Goal: Task Accomplishment & Management: Manage account settings

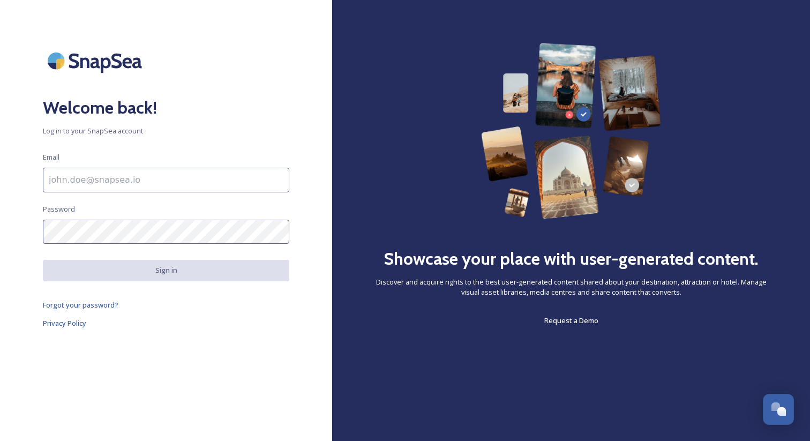
click at [193, 184] on input at bounding box center [166, 180] width 246 height 25
type input "adham@snapsea.io"
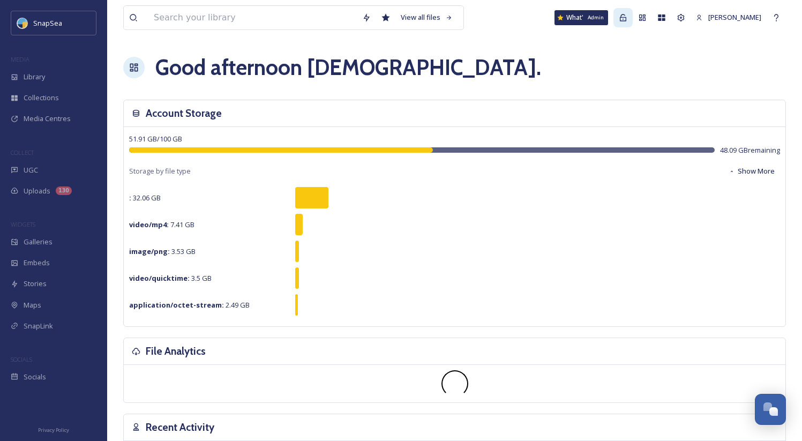
click at [624, 17] on icon at bounding box center [623, 17] width 6 height 7
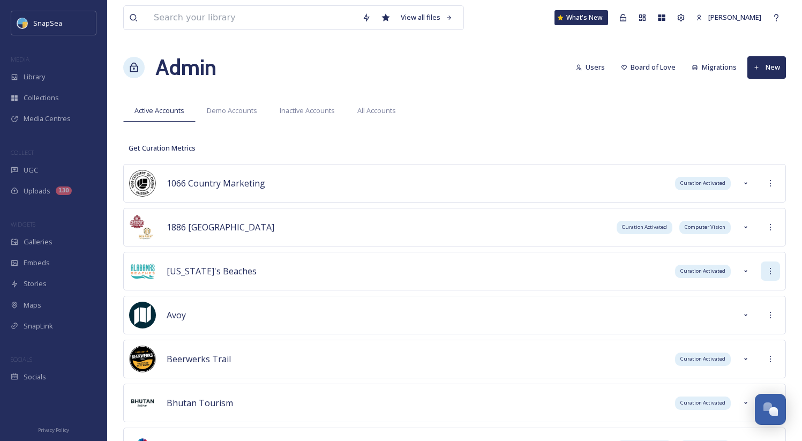
click at [767, 274] on icon at bounding box center [770, 271] width 9 height 9
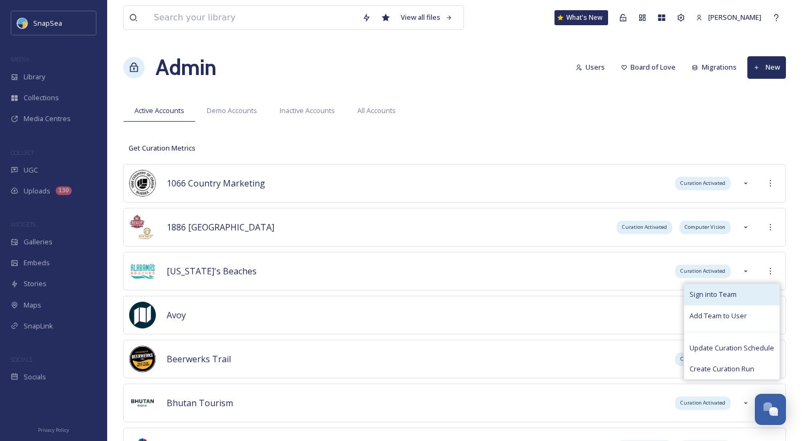
click at [759, 288] on div "Sign into Team" at bounding box center [731, 294] width 95 height 21
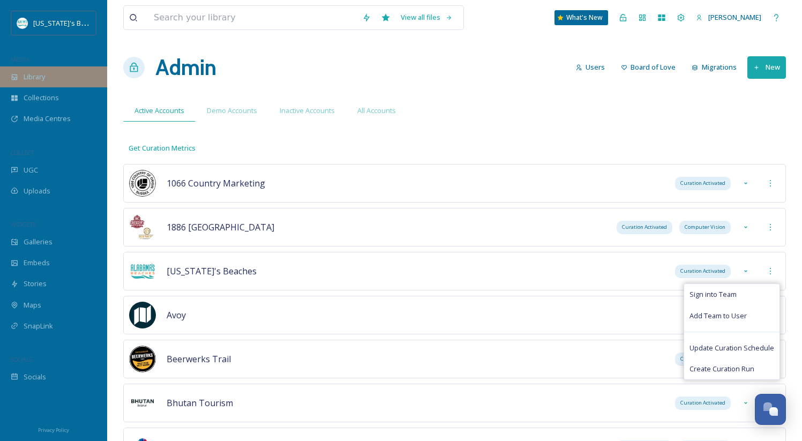
click at [73, 79] on div "Library" at bounding box center [53, 76] width 107 height 21
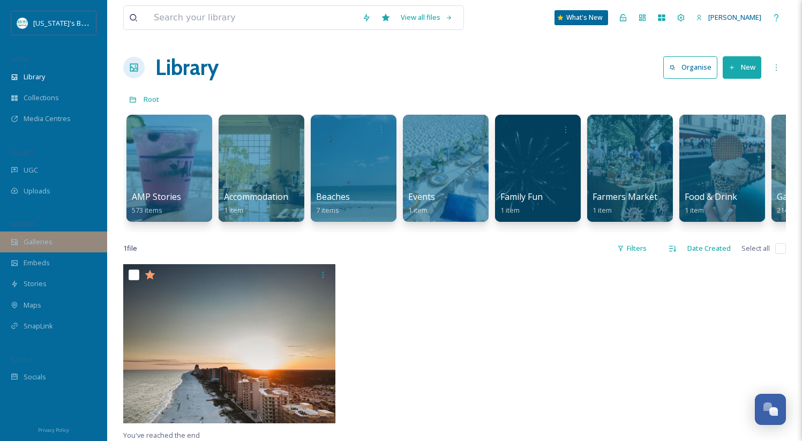
click at [58, 232] on div "Galleries" at bounding box center [53, 241] width 107 height 21
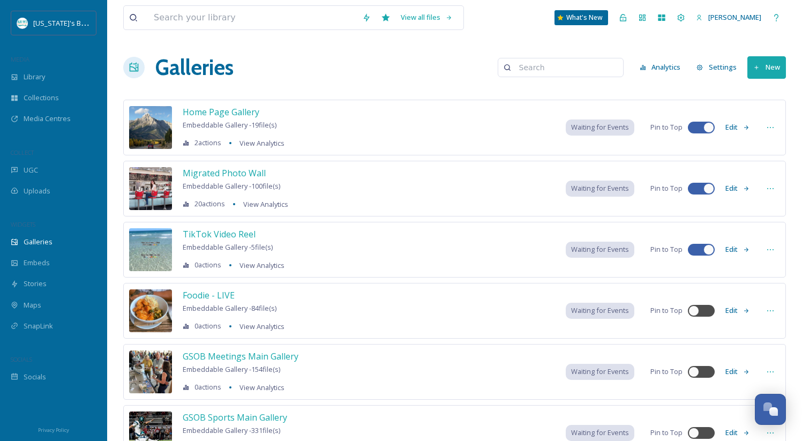
click at [594, 71] on input at bounding box center [565, 67] width 104 height 21
type input "wall"
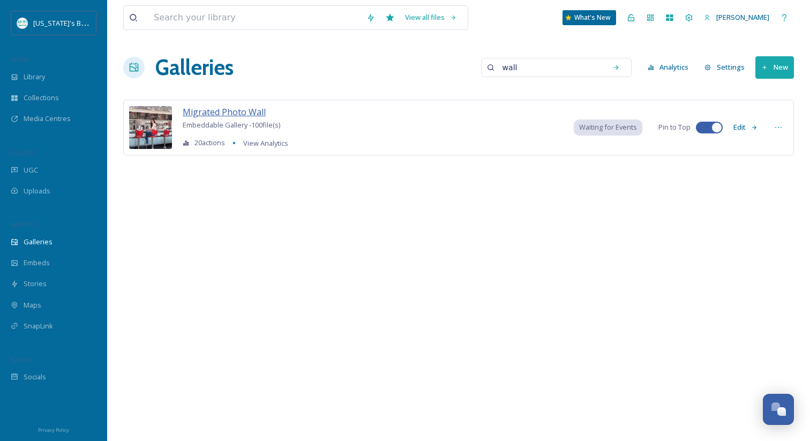
click at [237, 109] on span "Migrated Photo Wall" at bounding box center [224, 112] width 83 height 12
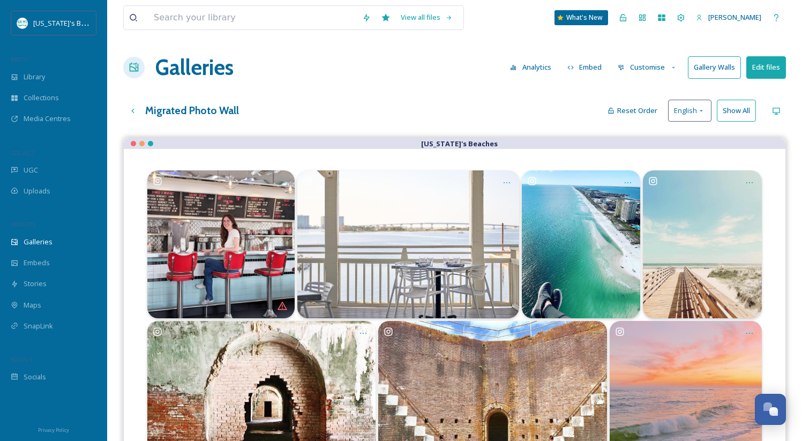
click at [715, 69] on button "Gallery Walls" at bounding box center [714, 67] width 53 height 22
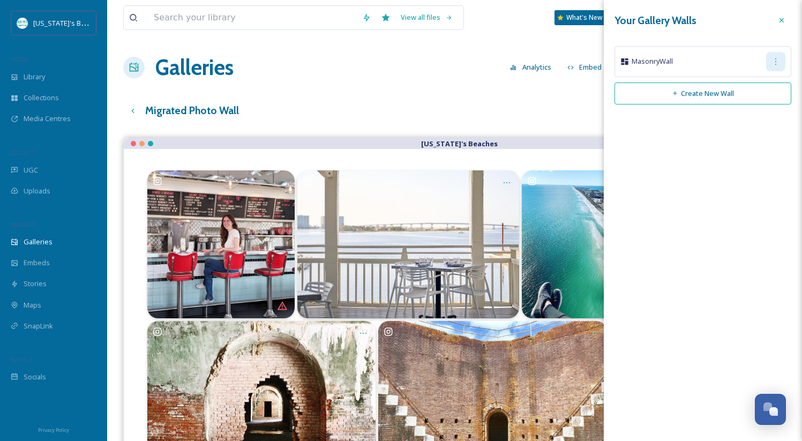
click at [784, 65] on div at bounding box center [775, 61] width 19 height 19
click at [768, 84] on span "Edit Wall" at bounding box center [756, 85] width 27 height 10
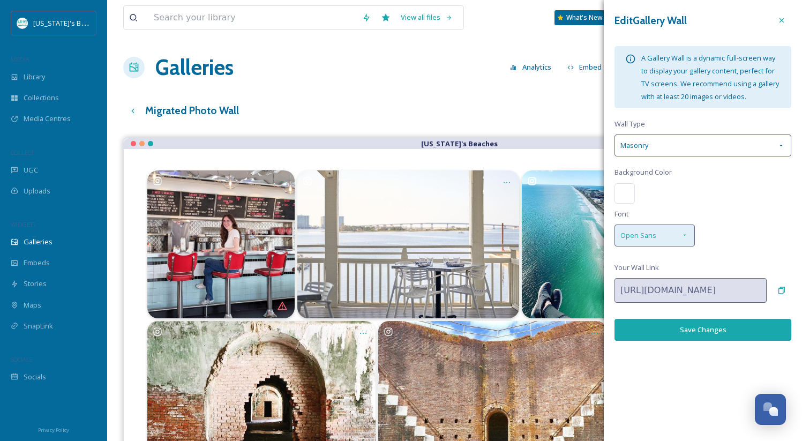
click at [663, 229] on div "Open Sans" at bounding box center [654, 235] width 80 height 22
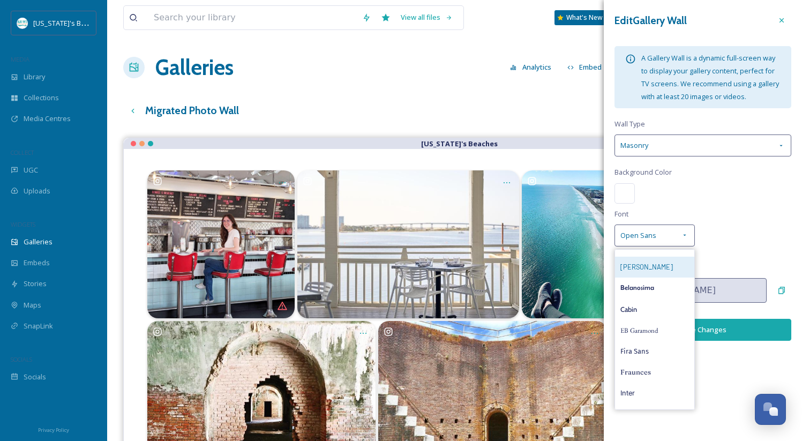
scroll to position [82, 0]
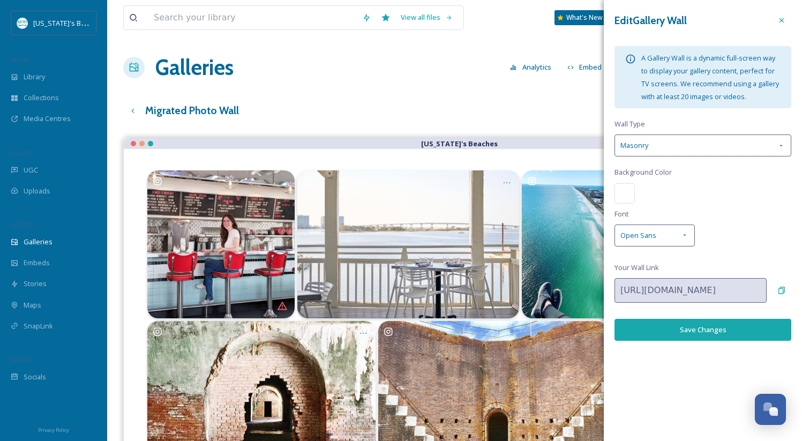
click at [713, 205] on div "Edit Gallery Wall A Gallery Wall is a dynamic full-screen way to display your g…" at bounding box center [702, 175] width 198 height 351
click at [781, 292] on icon at bounding box center [781, 289] width 6 height 7
click at [649, 235] on span "Open Sans" at bounding box center [638, 235] width 36 height 10
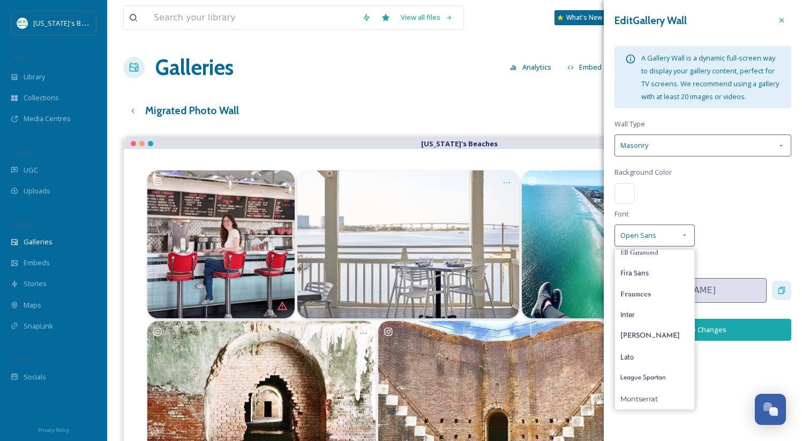
scroll to position [0, 0]
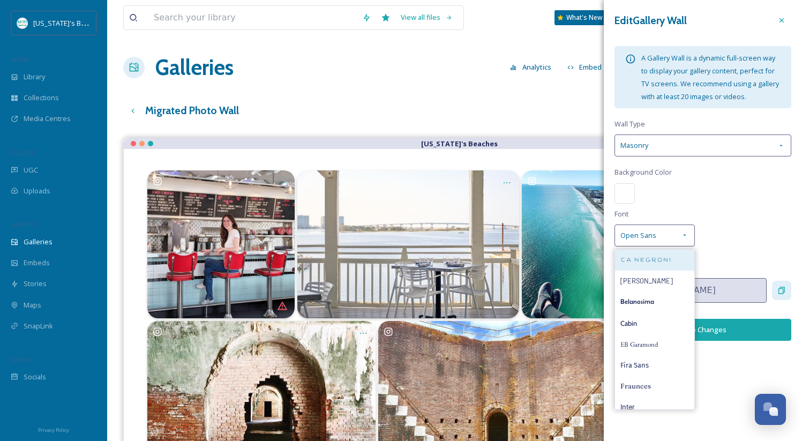
click at [649, 261] on span "CA Negroni" at bounding box center [645, 260] width 51 height 10
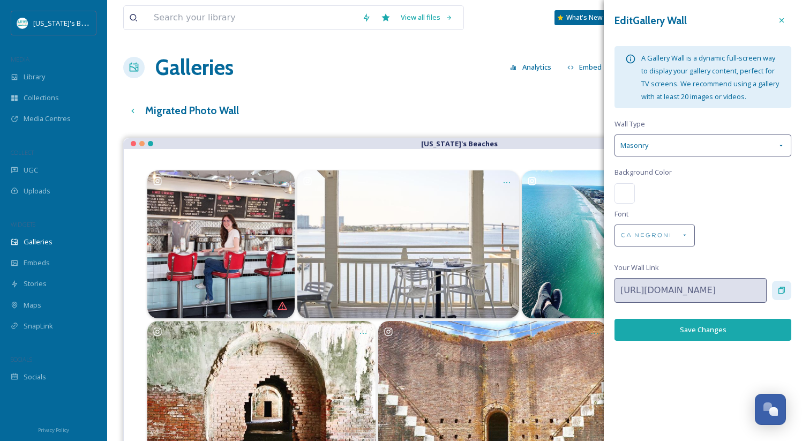
click at [722, 323] on button "Save Changes" at bounding box center [702, 330] width 177 height 22
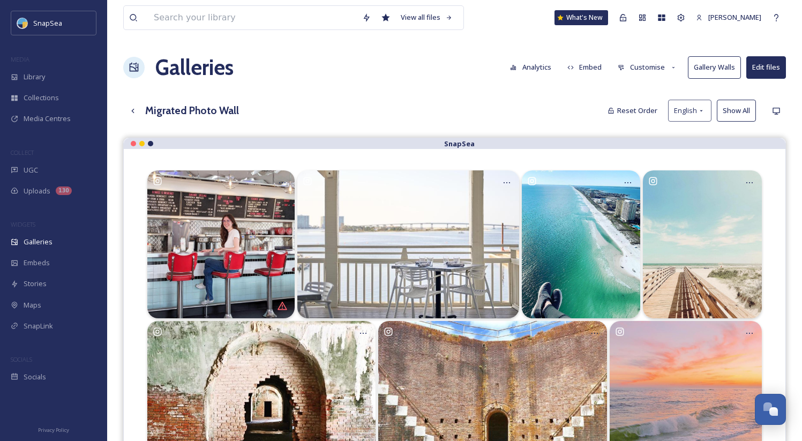
click at [194, 65] on h1 "Galleries" at bounding box center [194, 67] width 78 height 32
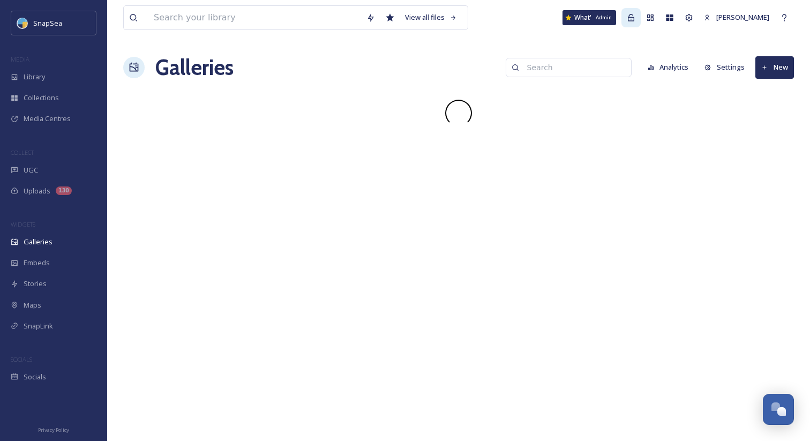
click at [639, 20] on div "Admin" at bounding box center [630, 17] width 19 height 19
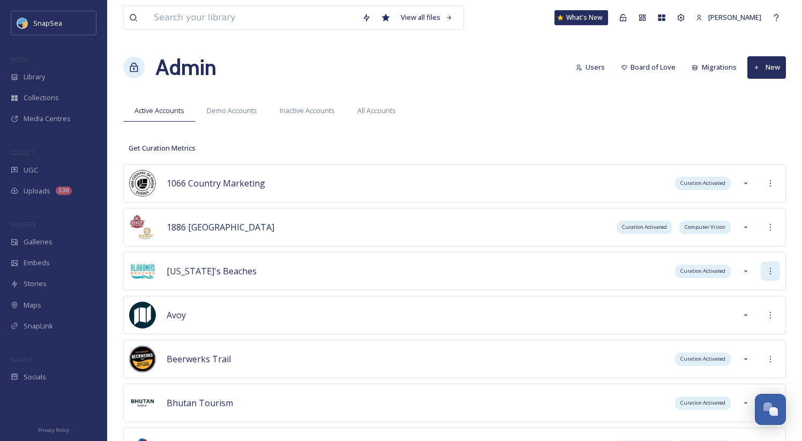
click at [776, 269] on div at bounding box center [769, 270] width 19 height 19
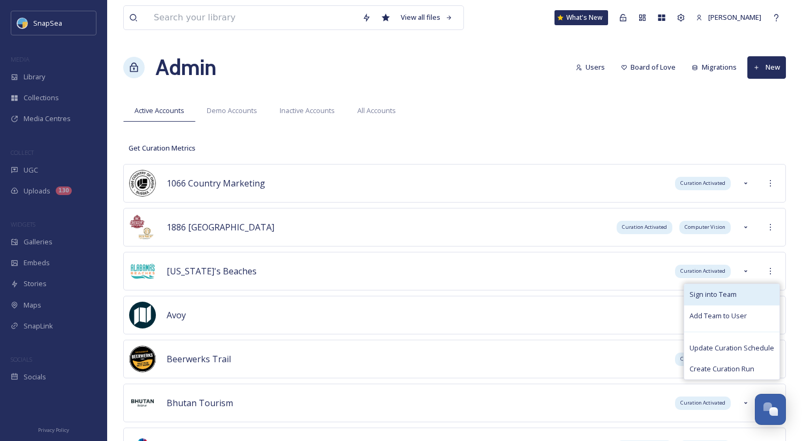
click at [760, 285] on div "Sign into Team" at bounding box center [731, 294] width 95 height 21
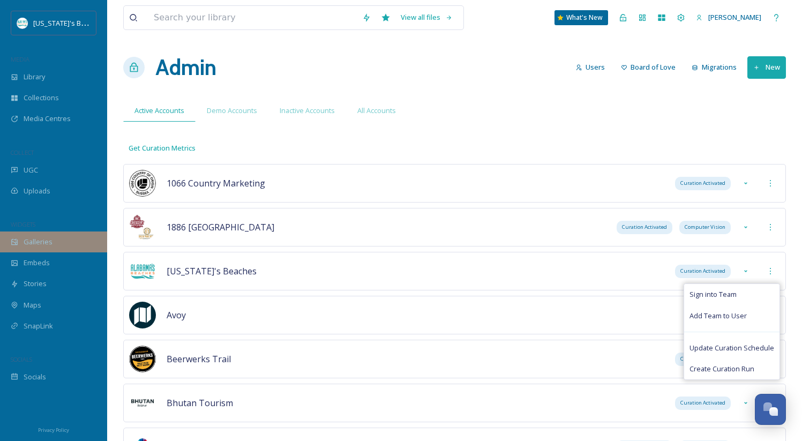
click at [57, 233] on div "Galleries" at bounding box center [53, 241] width 107 height 21
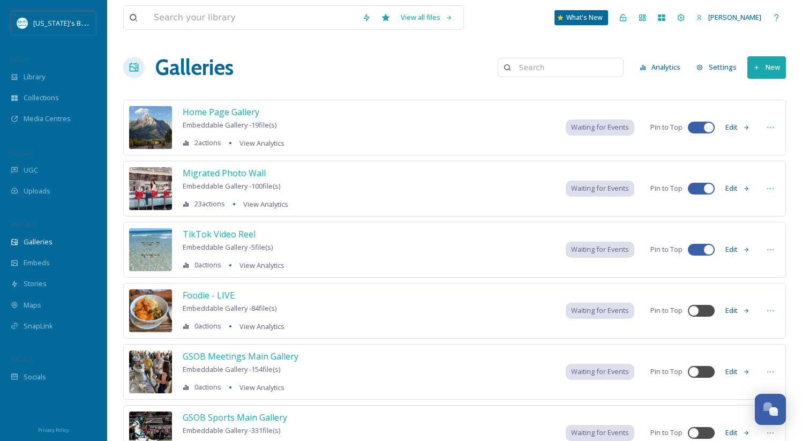
click at [549, 77] on input at bounding box center [565, 67] width 104 height 21
type input "wall"
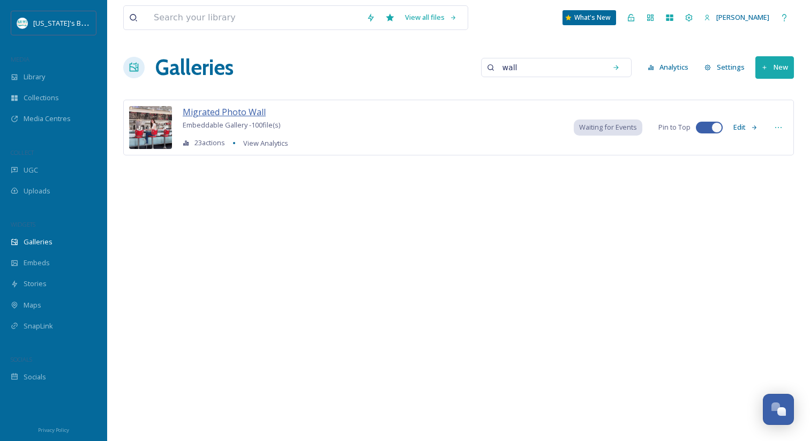
click at [243, 108] on span "Migrated Photo Wall" at bounding box center [224, 112] width 83 height 12
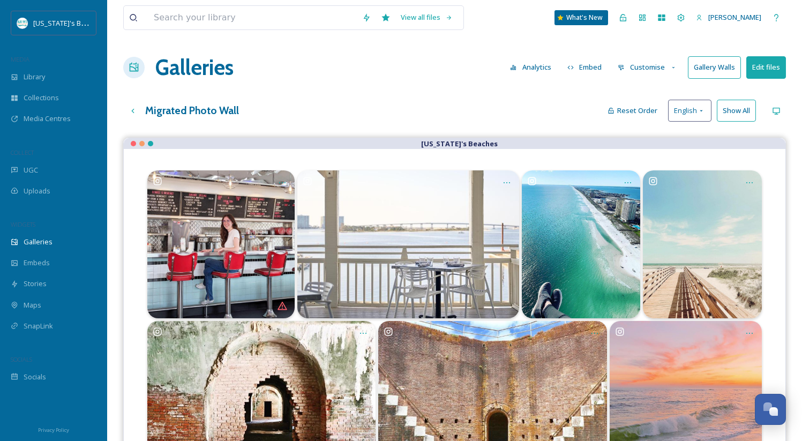
click at [705, 75] on button "Gallery Walls" at bounding box center [714, 67] width 53 height 22
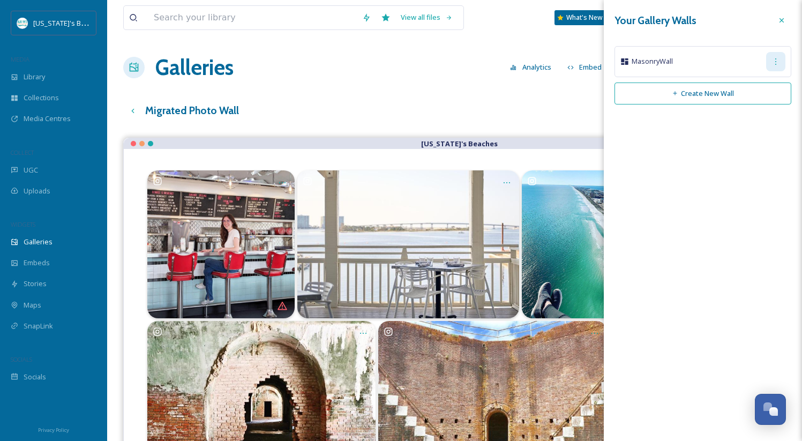
click at [782, 65] on div at bounding box center [775, 61] width 19 height 19
click at [766, 87] on span "Edit Wall" at bounding box center [756, 85] width 27 height 10
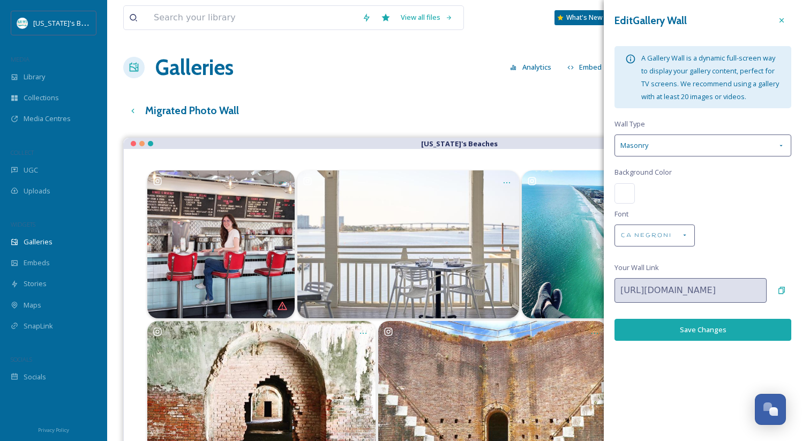
click at [629, 197] on div at bounding box center [624, 193] width 20 height 20
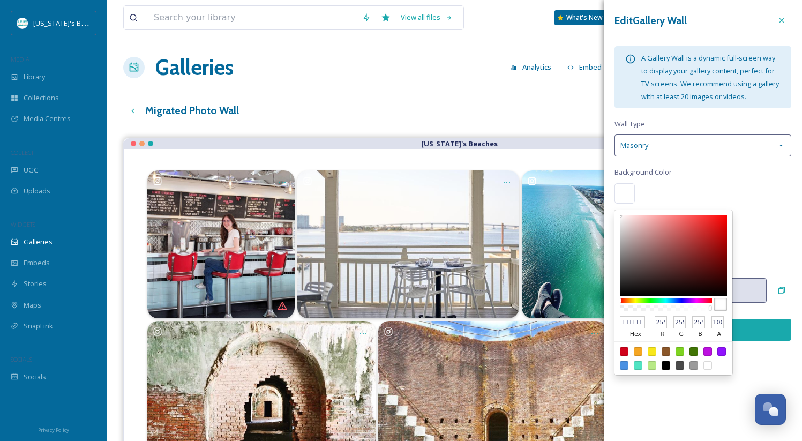
click at [631, 324] on input "FFFFFF" at bounding box center [632, 322] width 25 height 13
paste input "#FF7F50"
type input "#FF7F50"
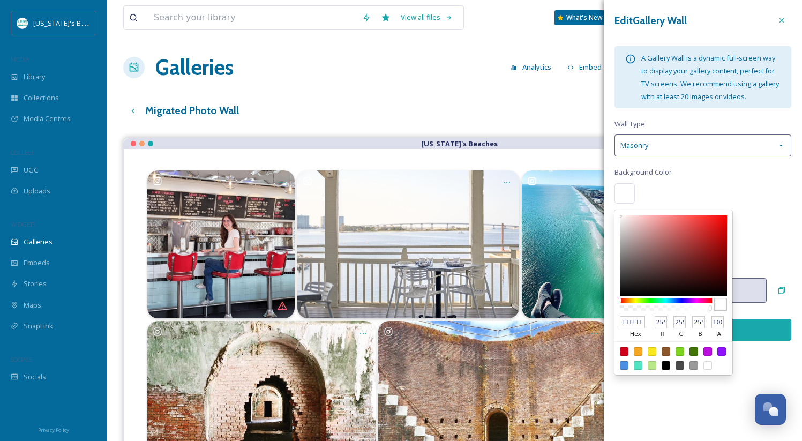
type input "127"
type input "80"
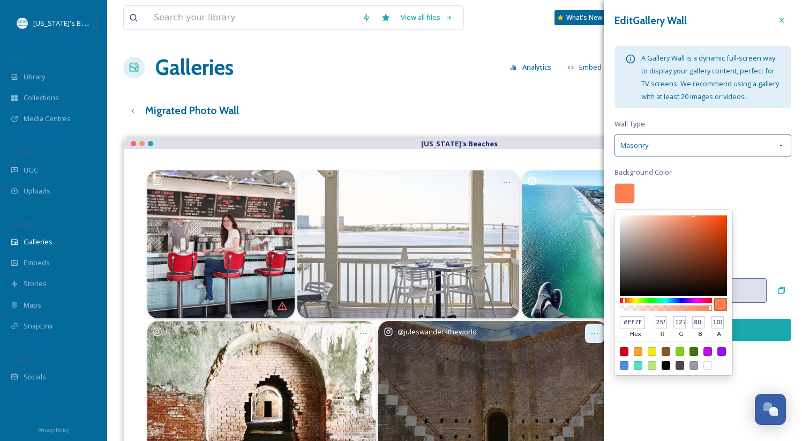
drag, startPoint x: 625, startPoint y: 323, endPoint x: 601, endPoint y: 323, distance: 24.6
click at [601, 323] on div "View all files What's New [PERSON_NAME] Galleries Analytics Embed Customise Gal…" at bounding box center [454, 297] width 694 height 594
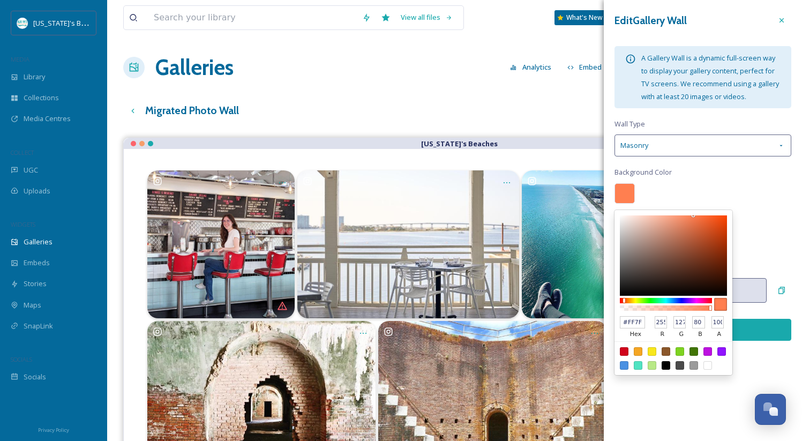
click at [625, 320] on input "#FF7F50" at bounding box center [632, 322] width 25 height 13
type input "FF7F50"
click at [689, 191] on div "FF7F50 hex 255 r 127 g 80 b 100 a" at bounding box center [702, 193] width 177 height 20
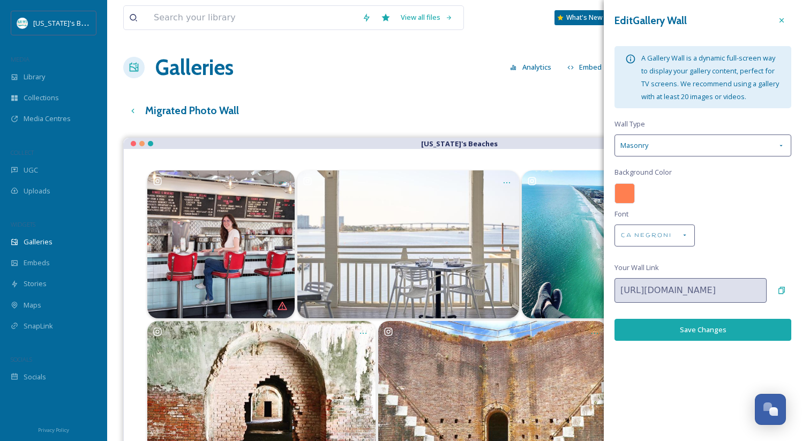
click at [631, 194] on div at bounding box center [624, 193] width 20 height 20
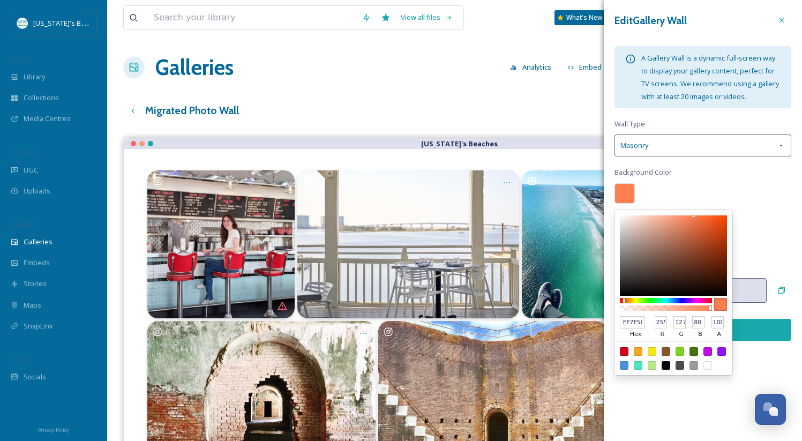
click at [623, 323] on input "FF7F50" at bounding box center [632, 322] width 25 height 13
type input "#FF7F50"
click at [697, 186] on div "#FF7F50 hex 255 r 127 g 80 b 100 a" at bounding box center [702, 193] width 177 height 20
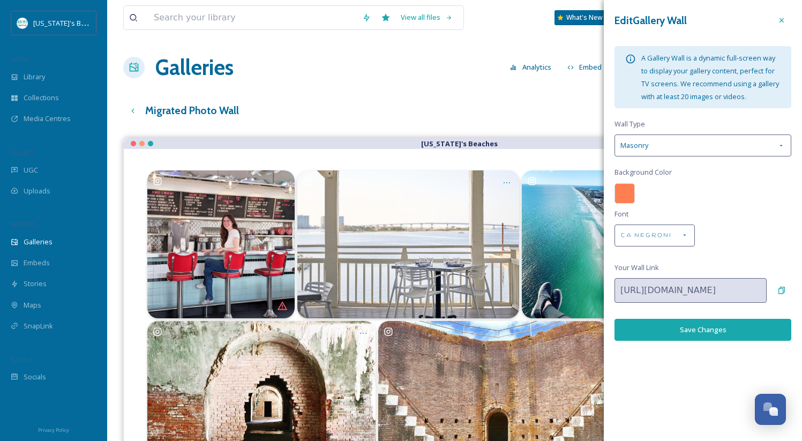
click at [704, 332] on button "Save Changes" at bounding box center [702, 330] width 177 height 22
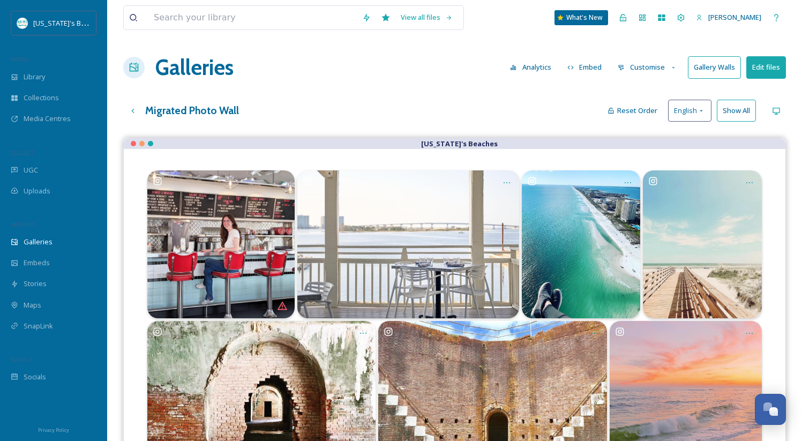
click at [313, 66] on div "Galleries Analytics Embed Customise Gallery Walls Edit files" at bounding box center [454, 67] width 662 height 32
